Goal: Transaction & Acquisition: Purchase product/service

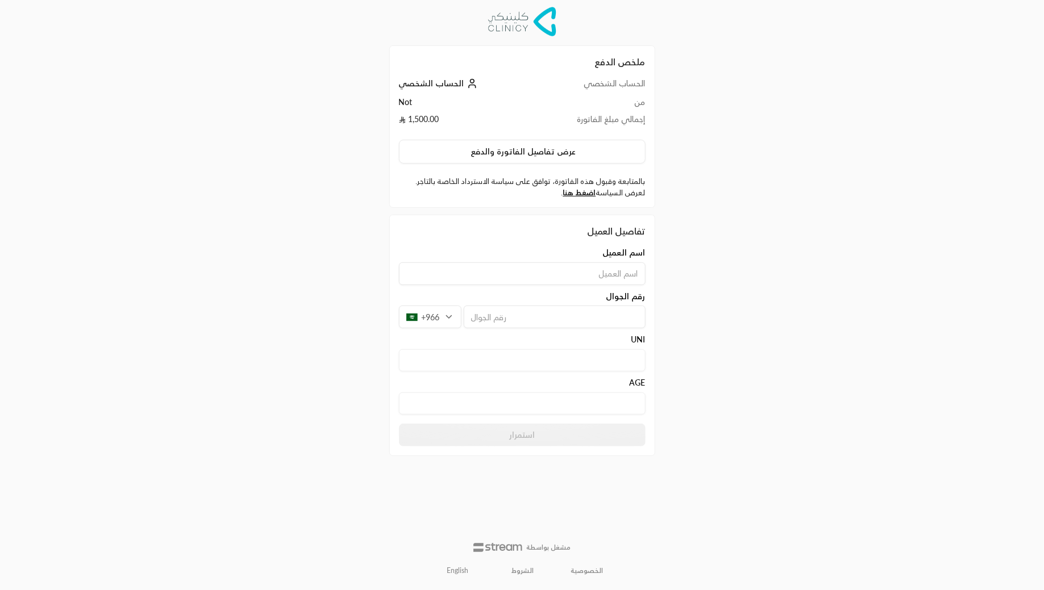
click at [408, 99] on td "Not" at bounding box center [466, 105] width 134 height 17
click at [475, 113] on td "Not" at bounding box center [466, 105] width 134 height 17
click at [530, 152] on button "عرض تفاصيل الفاتورة والدفع" at bounding box center [522, 152] width 247 height 24
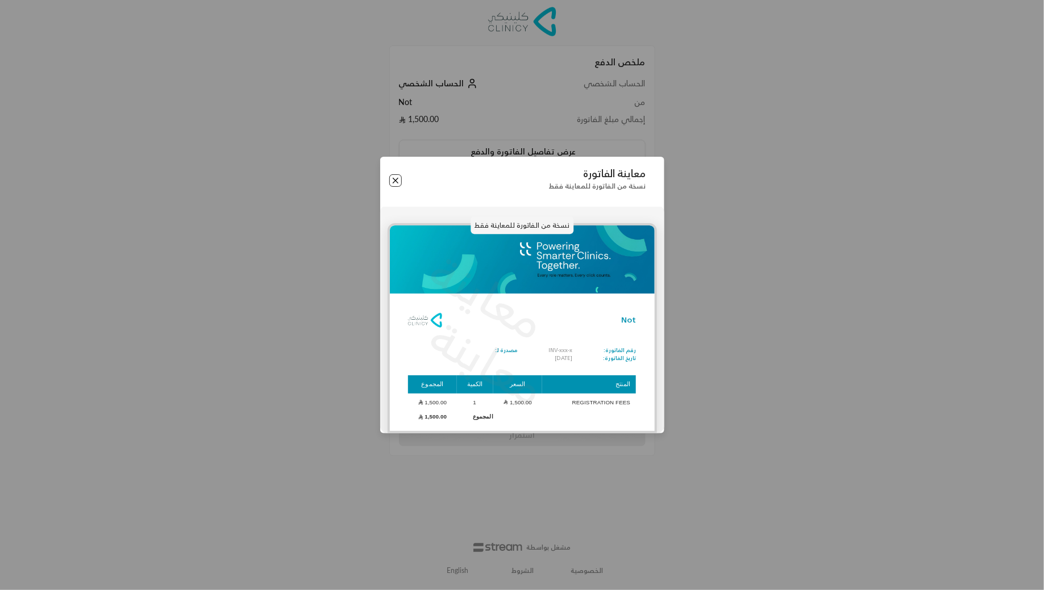
click at [394, 180] on button "Close" at bounding box center [395, 180] width 13 height 13
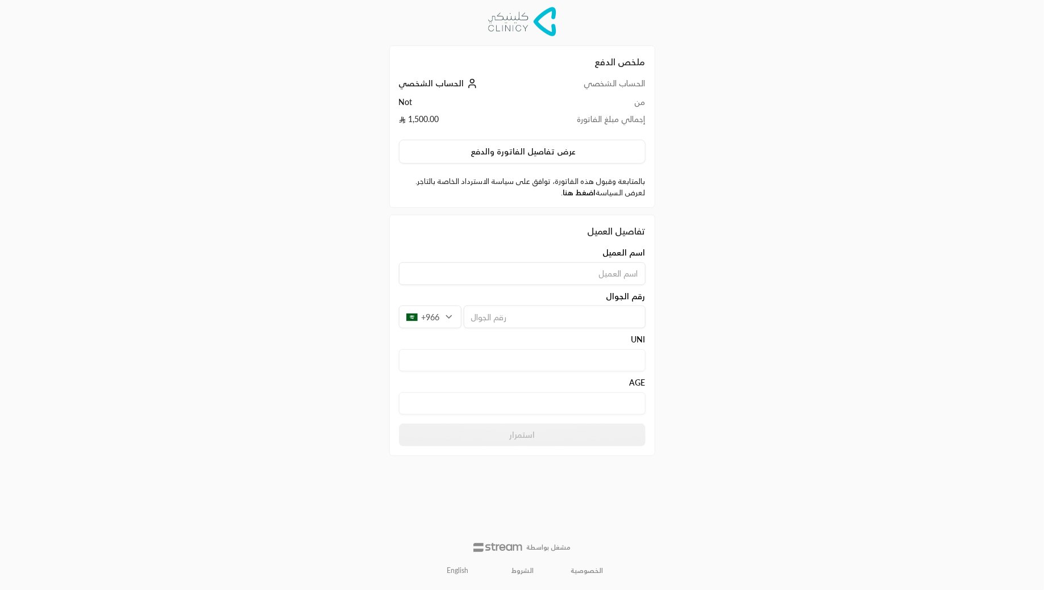
click at [589, 190] on link "اضغط هنا" at bounding box center [579, 192] width 33 height 9
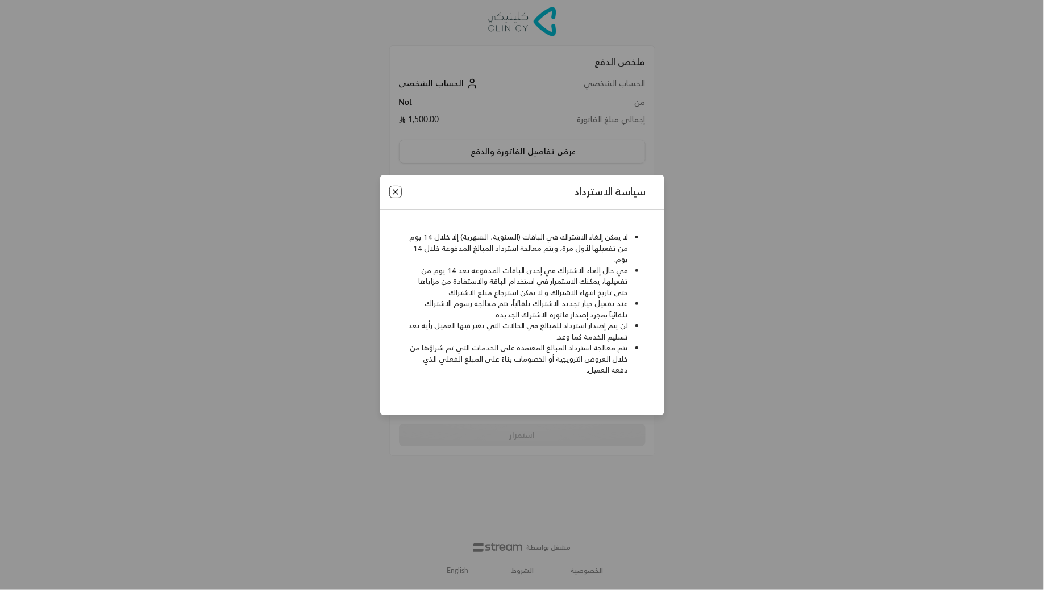
click at [399, 188] on button "Close" at bounding box center [395, 192] width 13 height 13
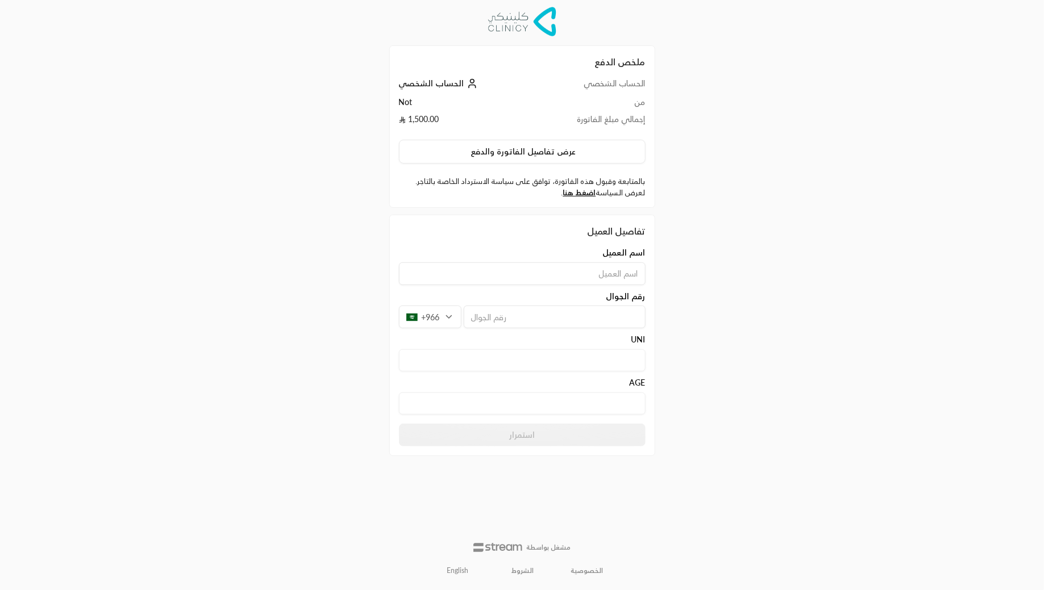
click at [584, 268] on input at bounding box center [522, 274] width 247 height 23
type input "Abdullah"
click at [573, 330] on div "اسم العميل Abdullah رقم الجوال +966 UNI AGE" at bounding box center [522, 333] width 258 height 173
click at [580, 322] on input "tel" at bounding box center [555, 317] width 182 height 23
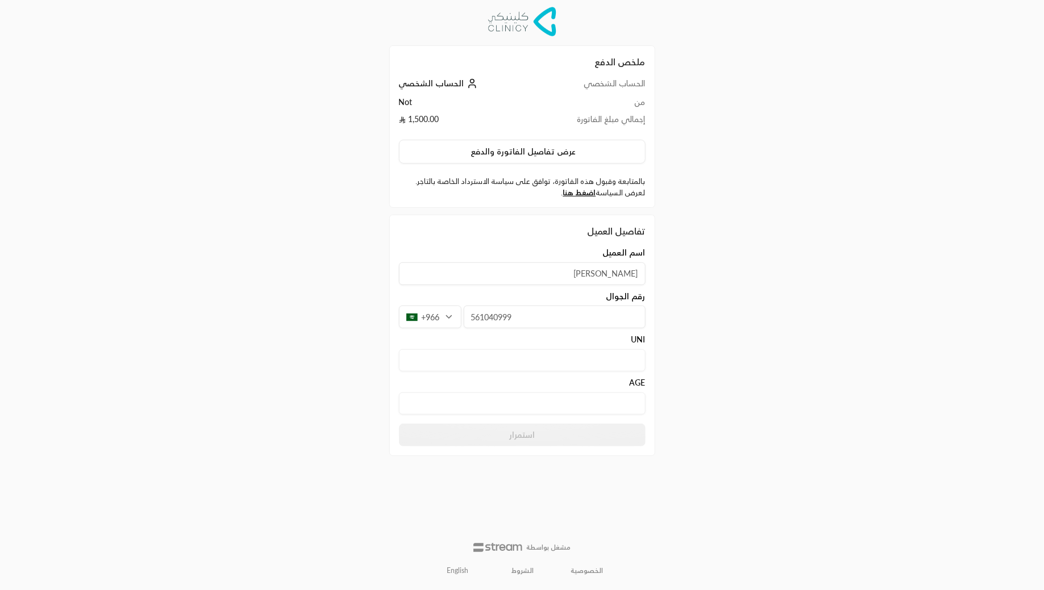
type input "561040999"
click at [584, 357] on input "text" at bounding box center [522, 361] width 247 height 22
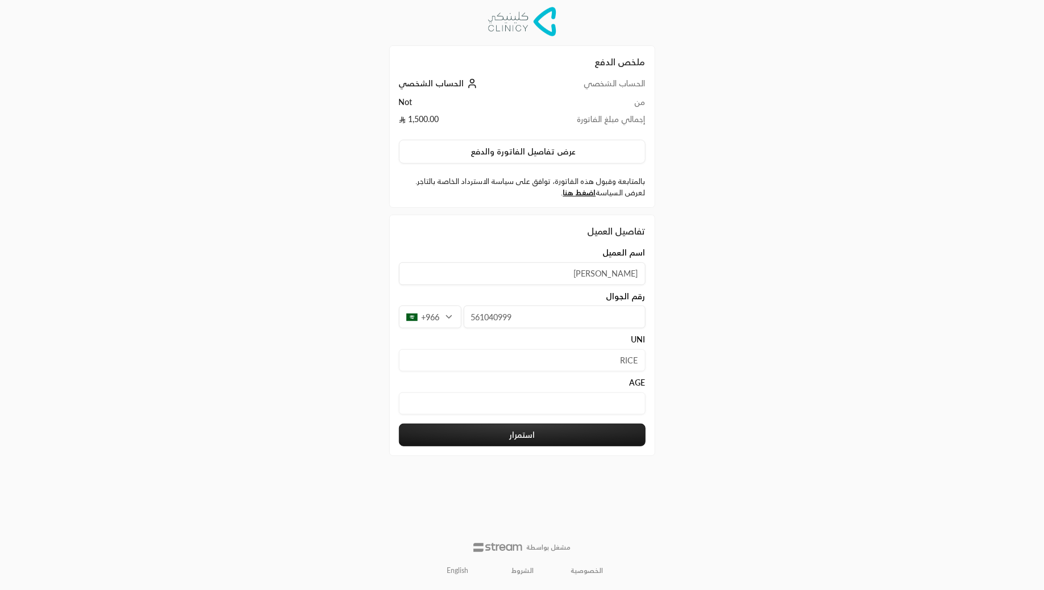
type input "RICE"
click at [580, 412] on input "text" at bounding box center [522, 404] width 247 height 22
type input "23"
click at [706, 450] on div "ملخص الدفع الحساب الشخصي الحساب الشخصي من Not إجمالي مبلغ الفاتورة 1,500.00 عرض…" at bounding box center [522, 295] width 522 height 590
click at [584, 434] on button "استمرار" at bounding box center [522, 435] width 247 height 23
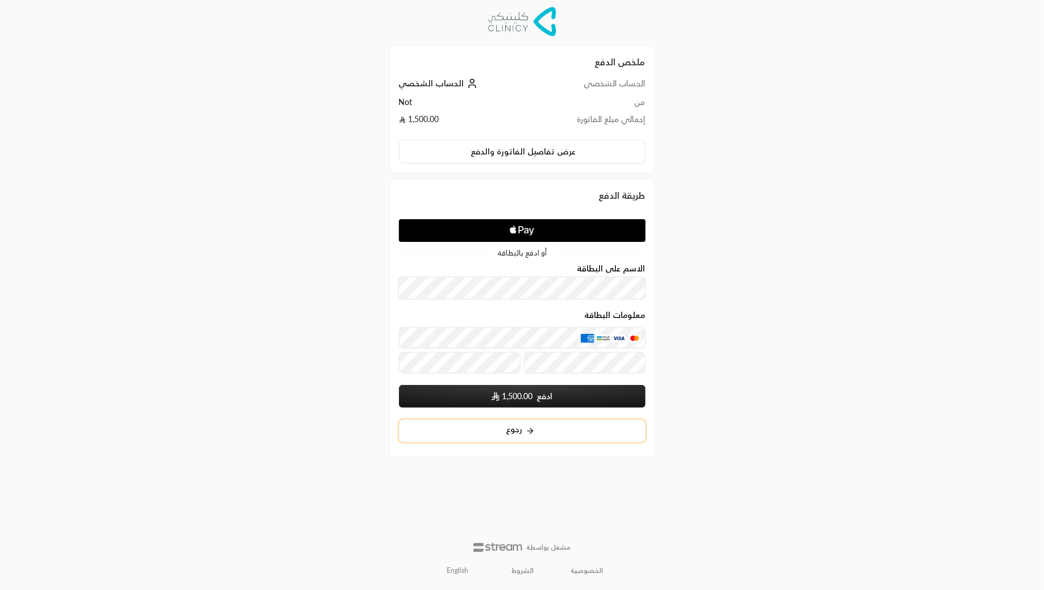
click at [547, 429] on button "رجوع" at bounding box center [522, 431] width 247 height 23
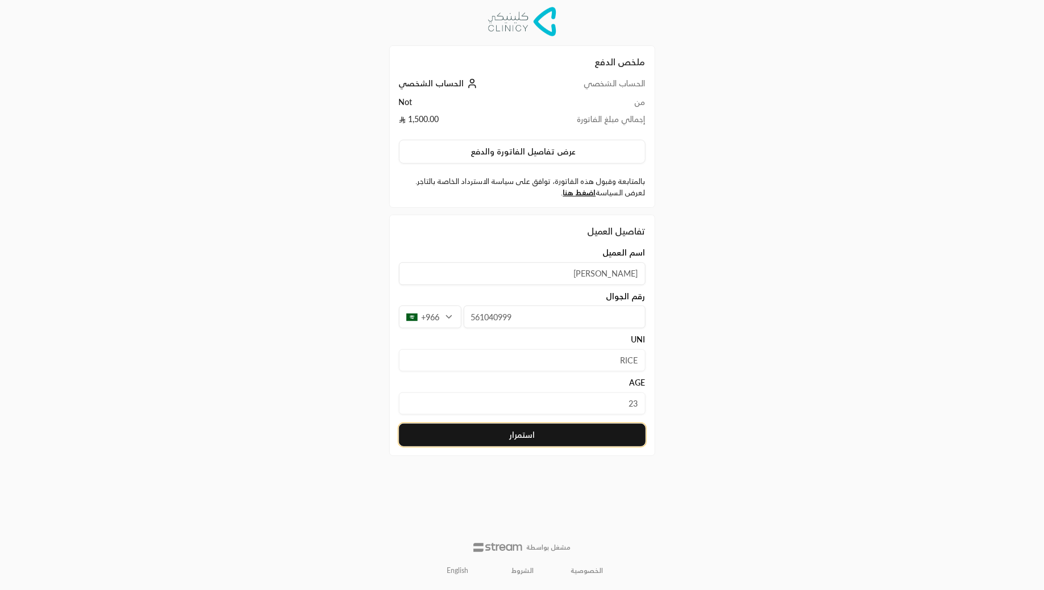
click at [546, 431] on button "استمرار" at bounding box center [522, 435] width 247 height 23
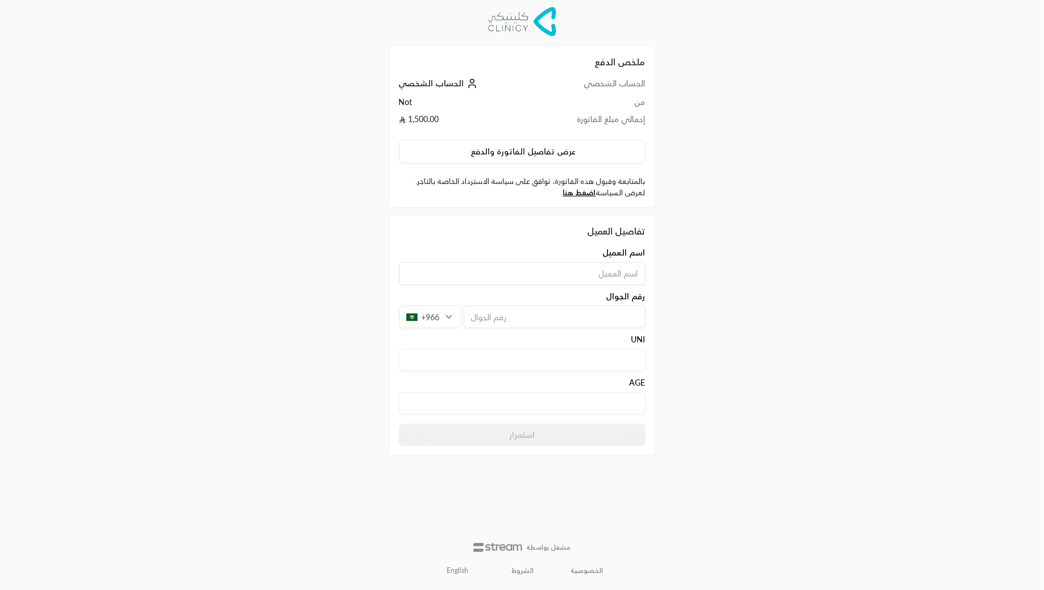
click at [518, 267] on input at bounding box center [522, 274] width 247 height 23
